Goal: Task Accomplishment & Management: Manage account settings

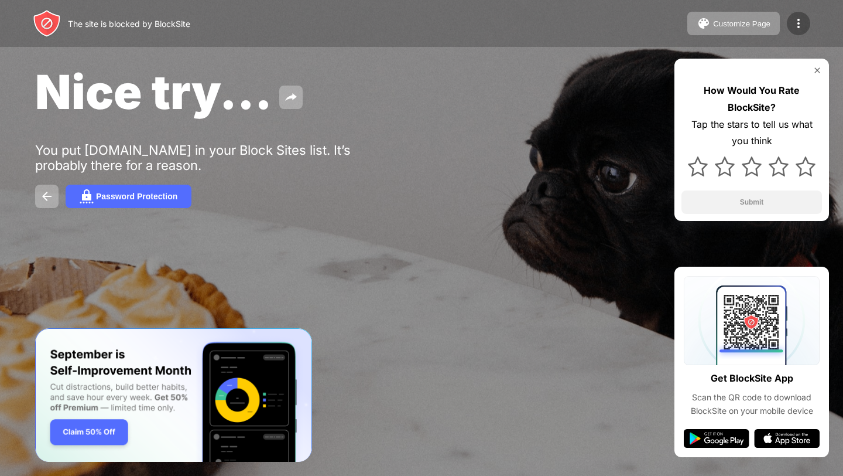
click at [802, 25] on img at bounding box center [799, 23] width 14 height 14
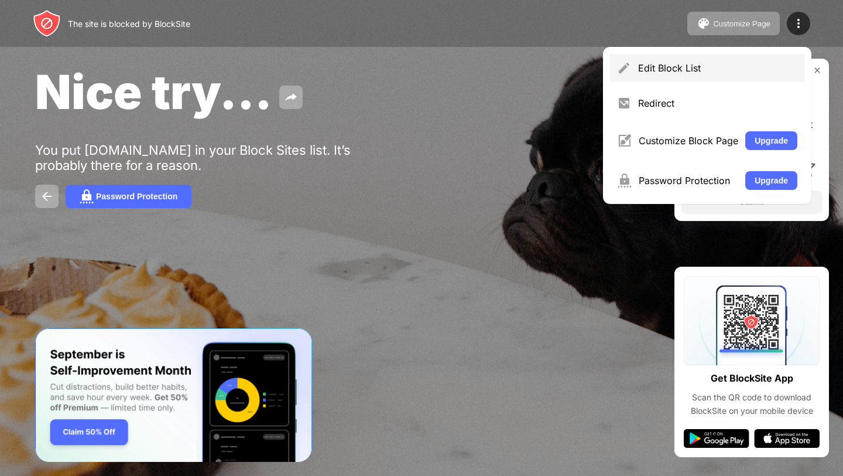
click at [714, 73] on div "Edit Block List" at bounding box center [717, 68] width 159 height 12
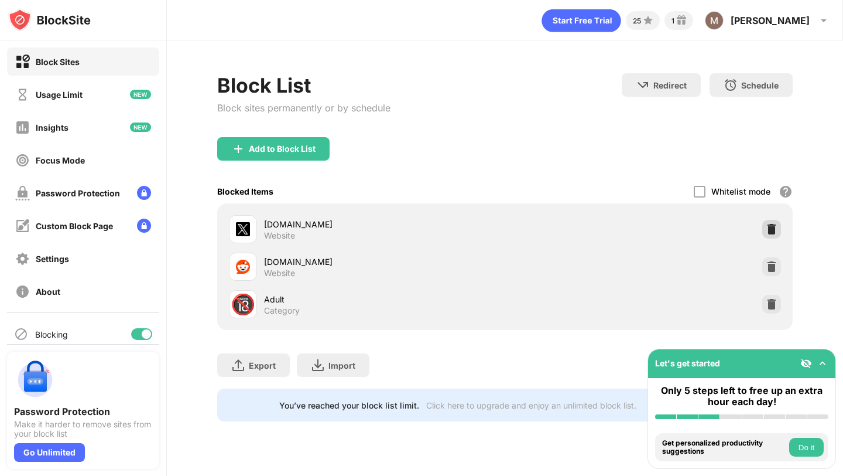
click at [767, 231] on img at bounding box center [772, 229] width 12 height 12
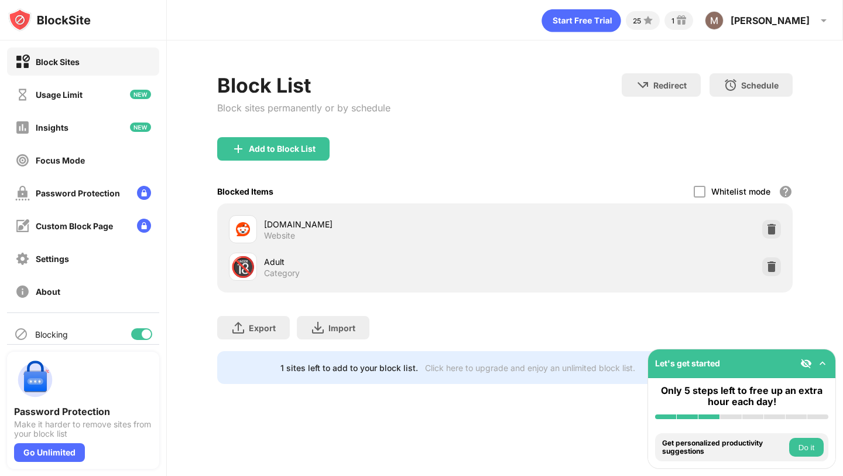
click at [296, 160] on div "Add to Block List" at bounding box center [504, 158] width 575 height 42
click at [298, 149] on div "Add to Block List" at bounding box center [282, 148] width 67 height 9
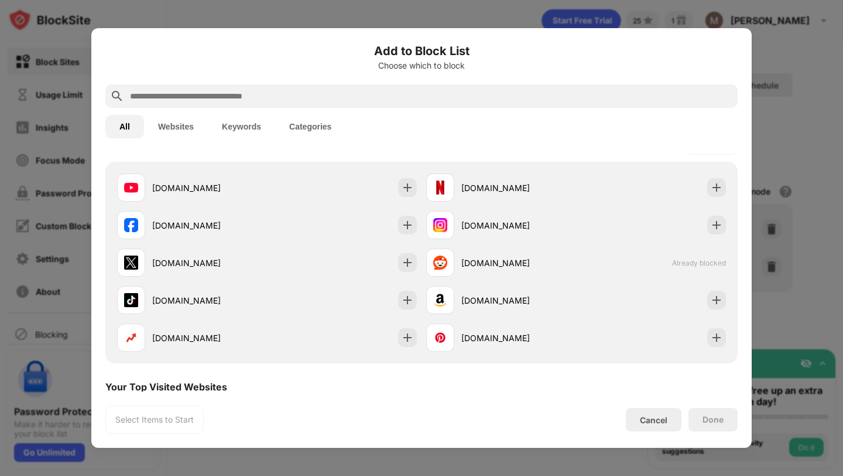
scroll to position [194, 0]
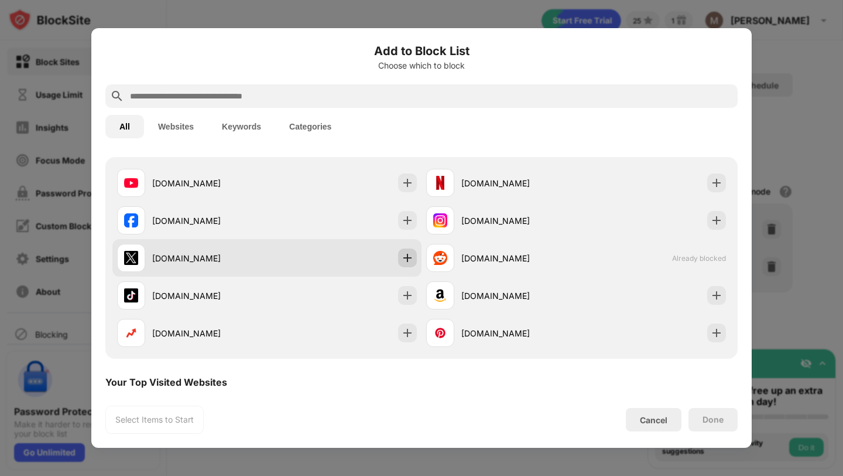
click at [404, 255] on img at bounding box center [408, 258] width 12 height 12
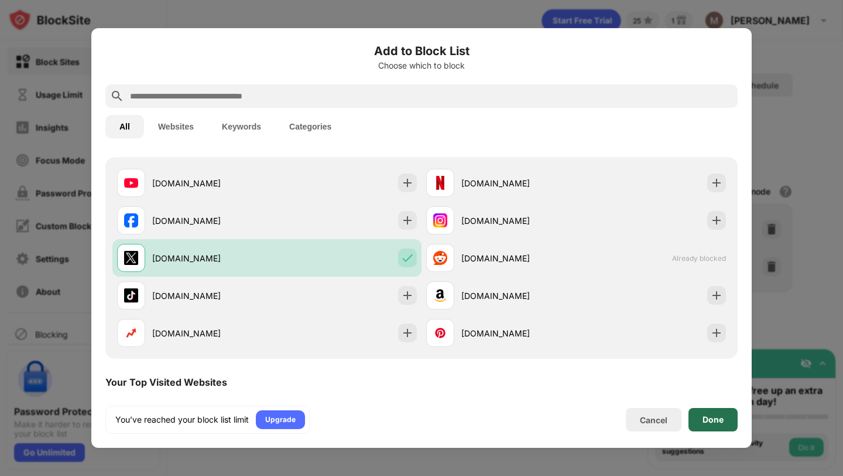
click at [703, 412] on div "Done" at bounding box center [713, 419] width 49 height 23
